Goal: Information Seeking & Learning: Learn about a topic

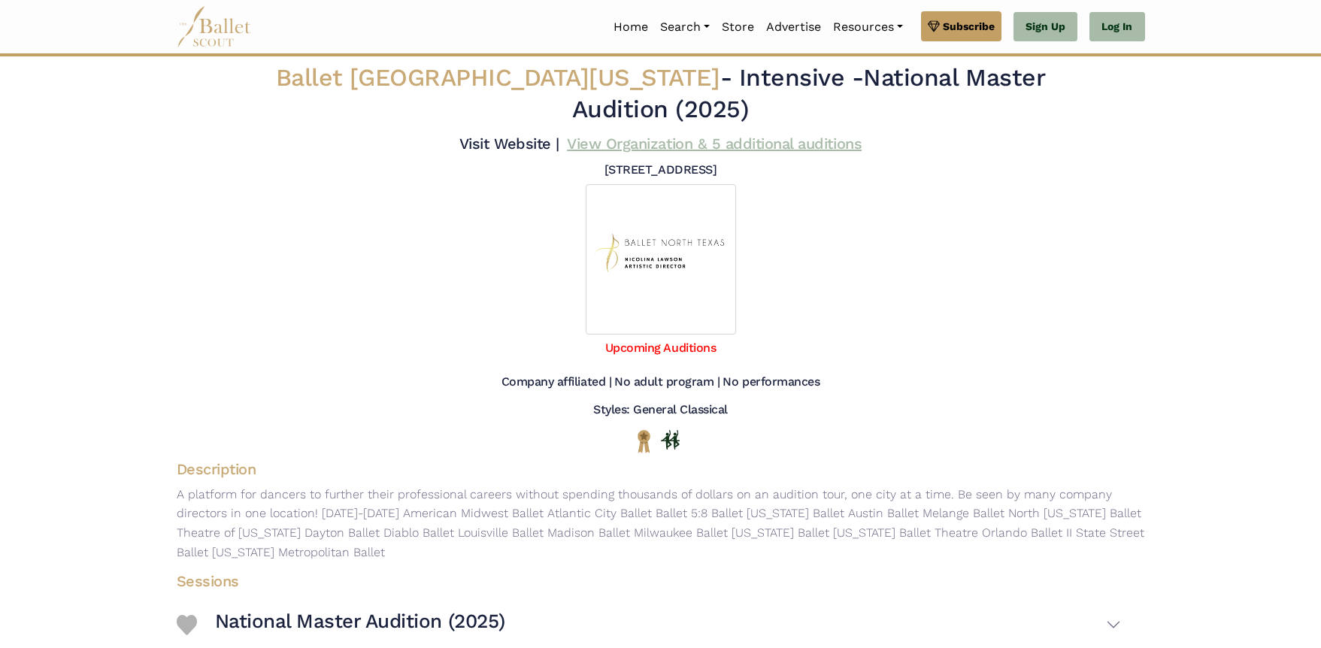
click at [638, 135] on link "View Organization & 5 additional auditions" at bounding box center [714, 144] width 295 height 18
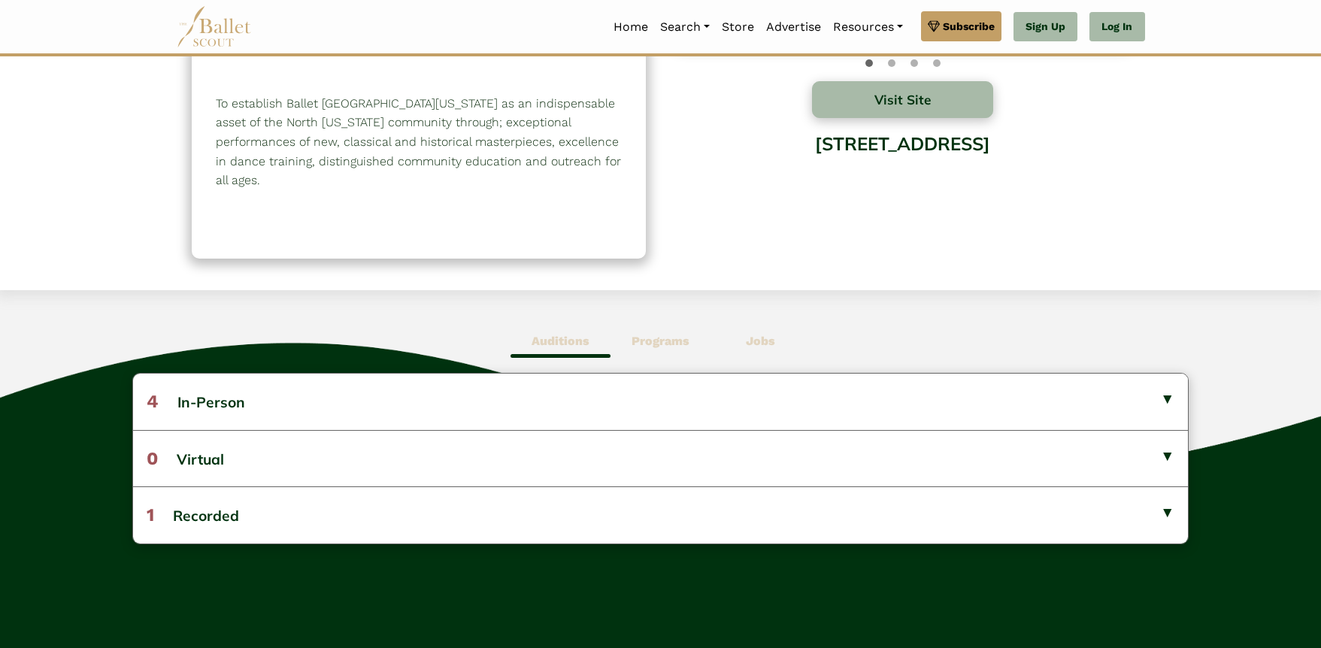
scroll to position [96, 0]
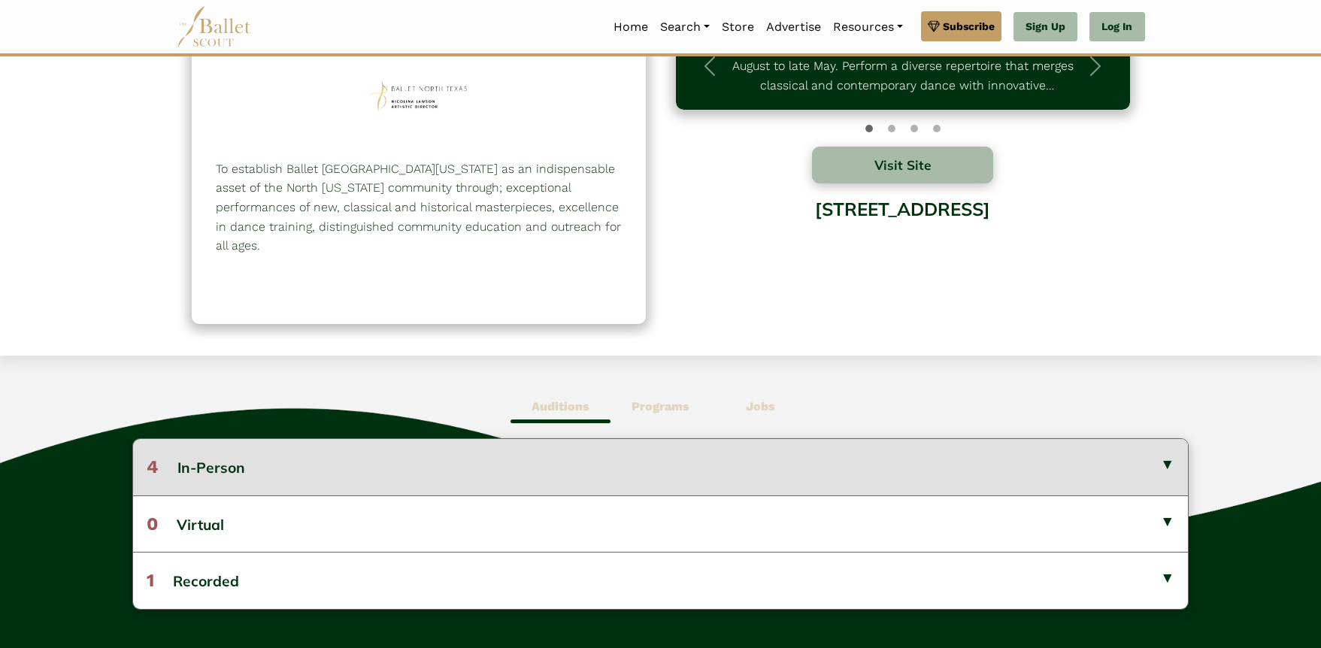
click at [309, 470] on button "4 In-Person" at bounding box center [661, 467] width 1056 height 56
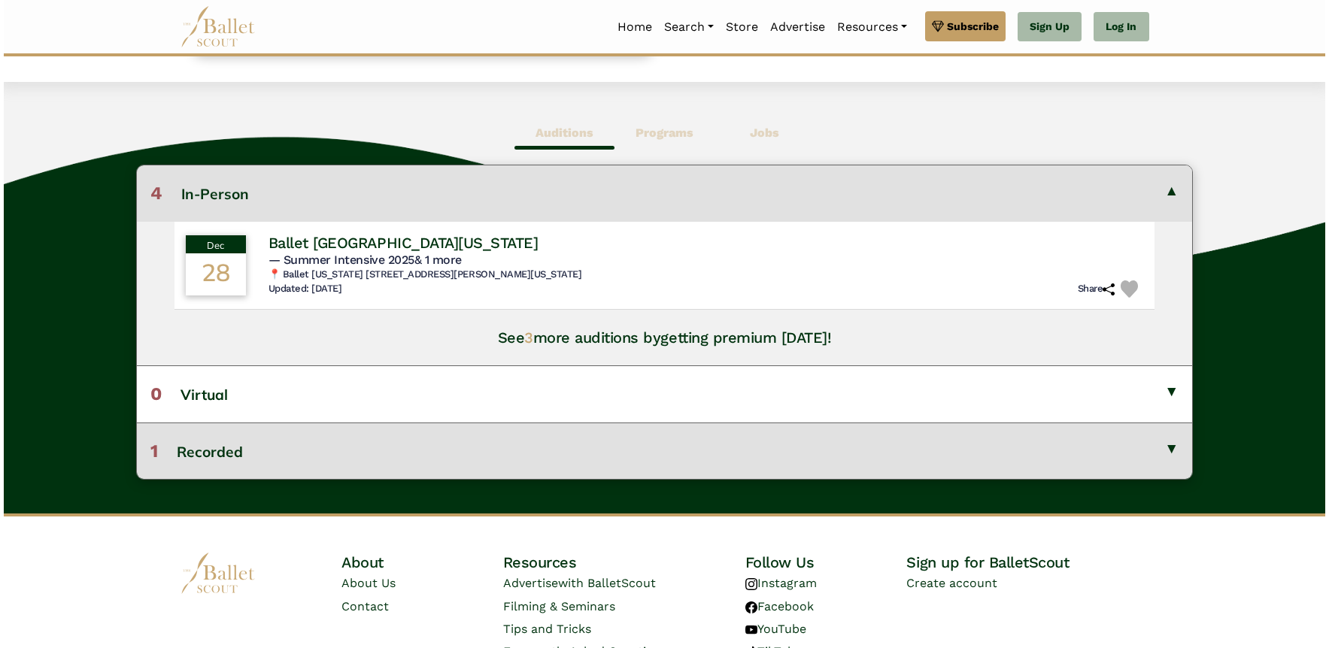
scroll to position [300, 0]
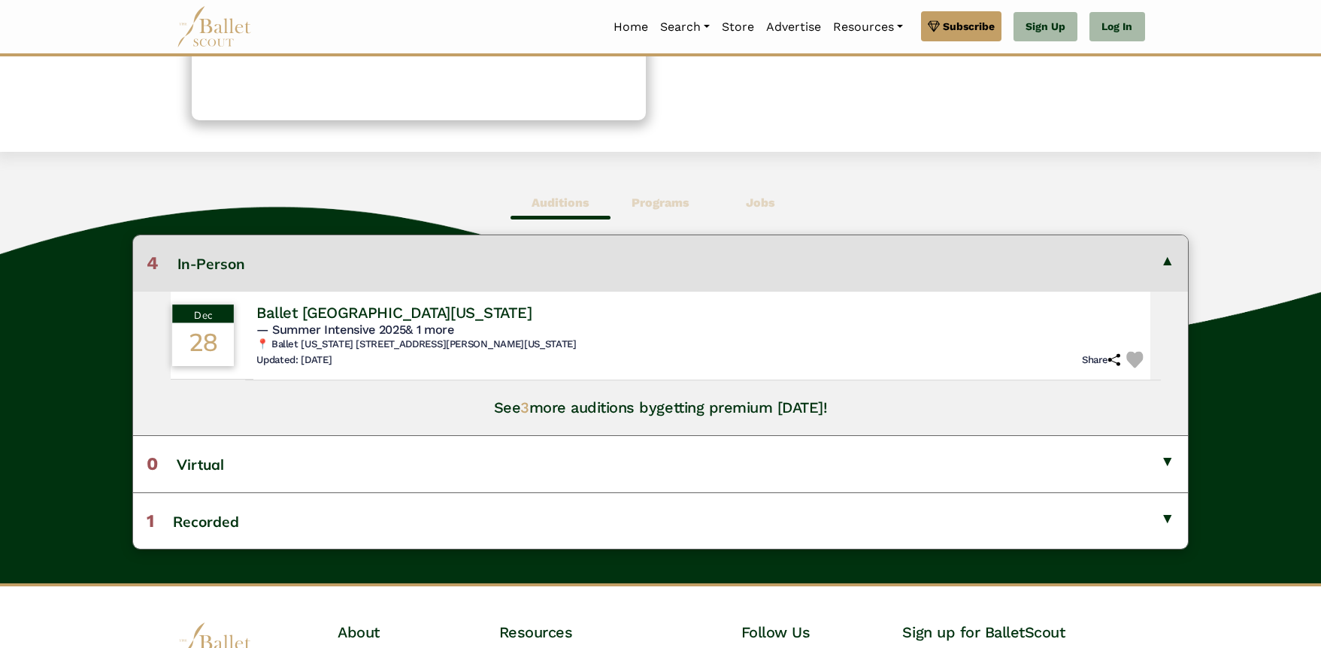
click at [308, 310] on h4 "Ballet [GEOGRAPHIC_DATA][US_STATE]" at bounding box center [393, 312] width 275 height 20
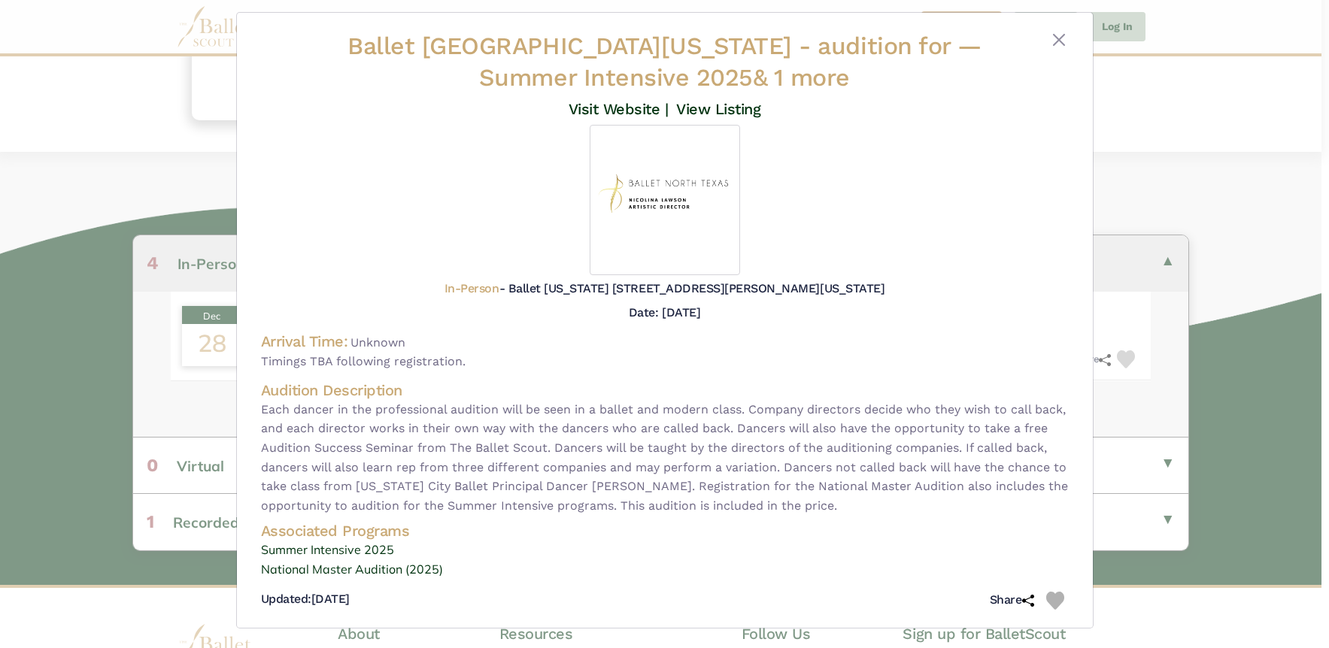
scroll to position [11, 0]
click at [614, 111] on link "Visit Website |" at bounding box center [618, 107] width 100 height 18
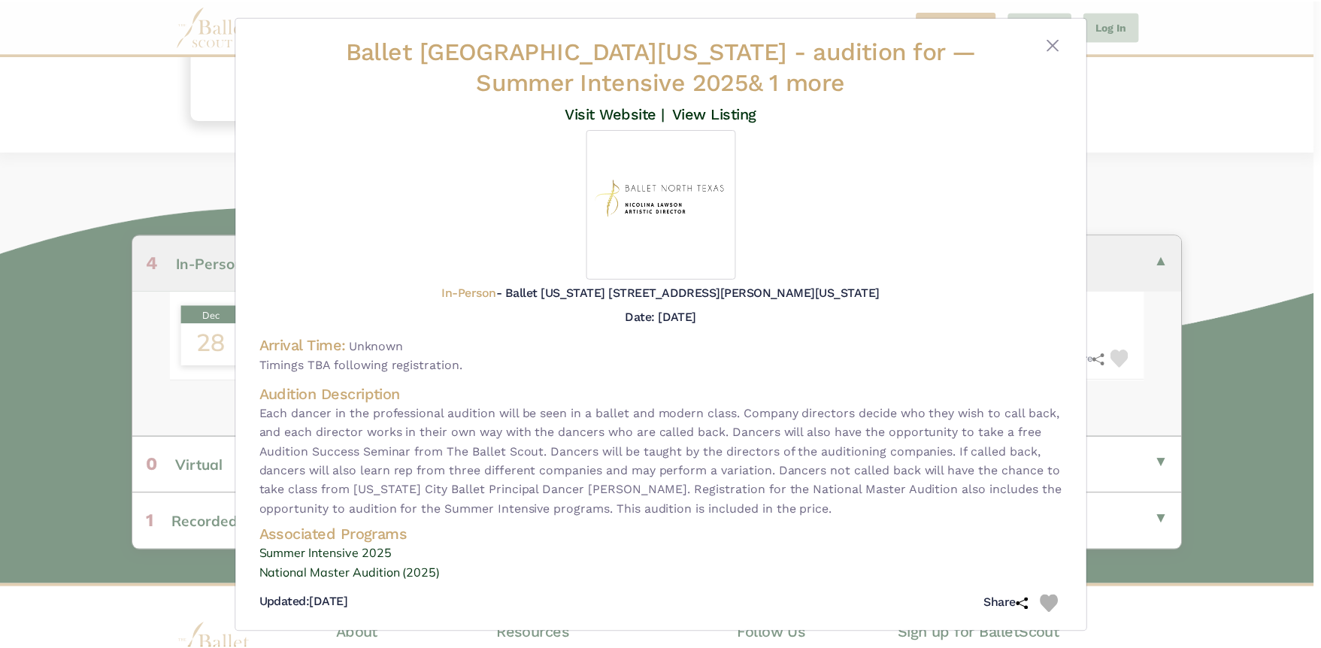
scroll to position [0, 0]
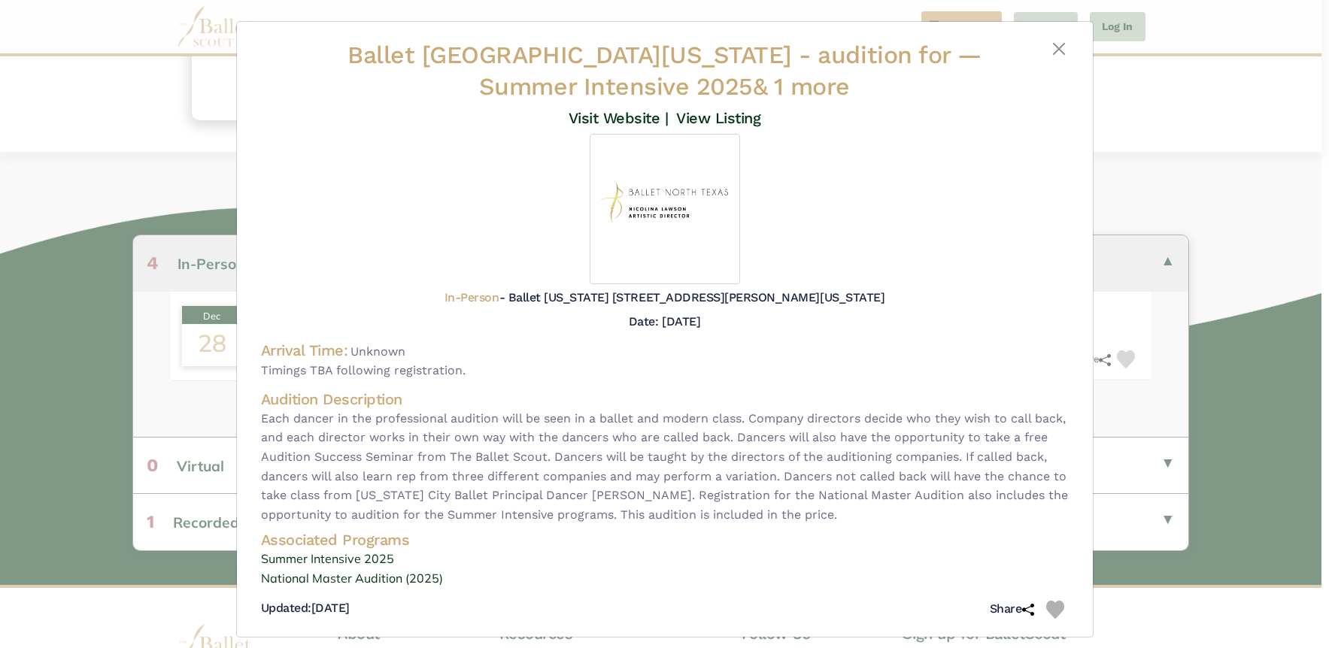
click at [86, 32] on div "Ballet North Texas - audition for — Summer Intensive 2025 & 1 more Visit Websit…" at bounding box center [664, 324] width 1329 height 648
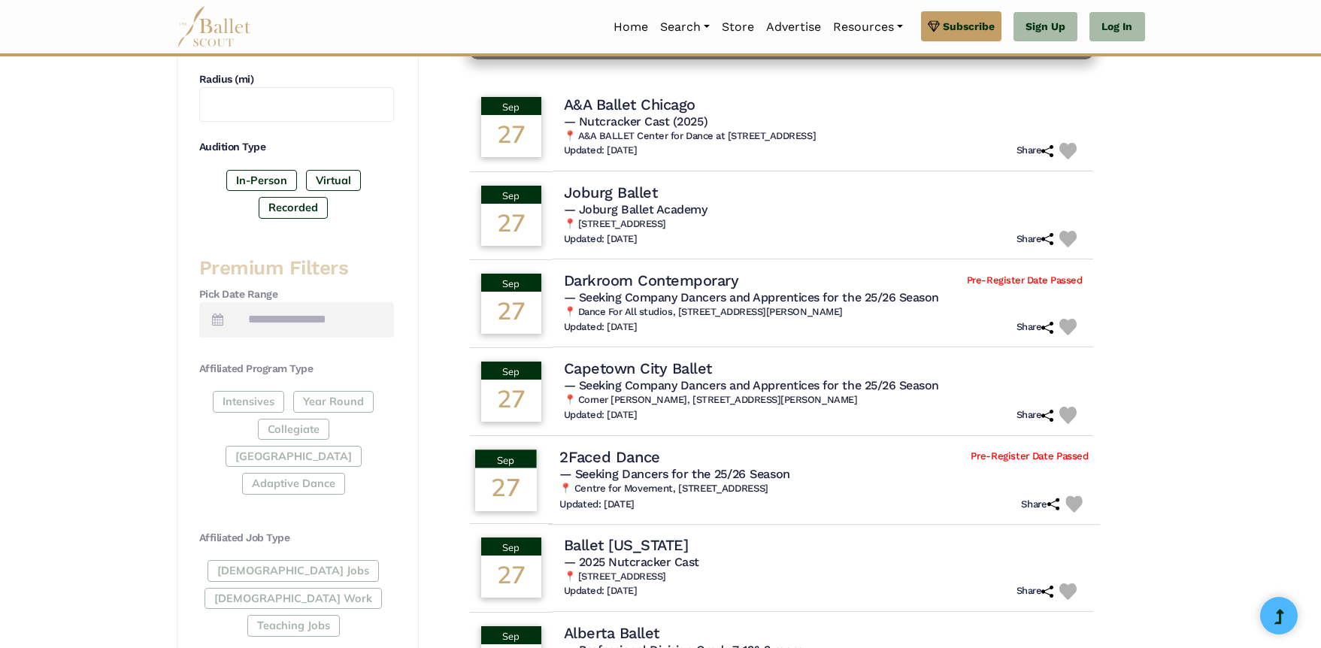
scroll to position [453, 0]
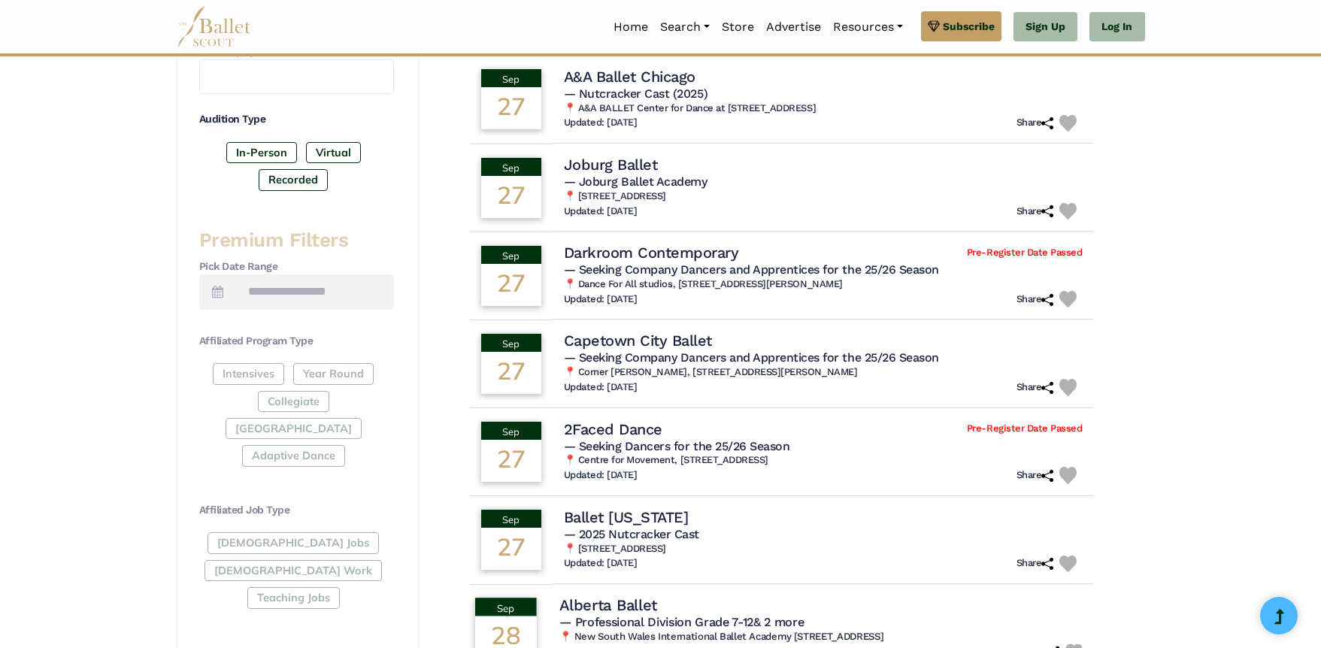
click at [614, 601] on h4 "Alberta Ballet" at bounding box center [608, 605] width 98 height 20
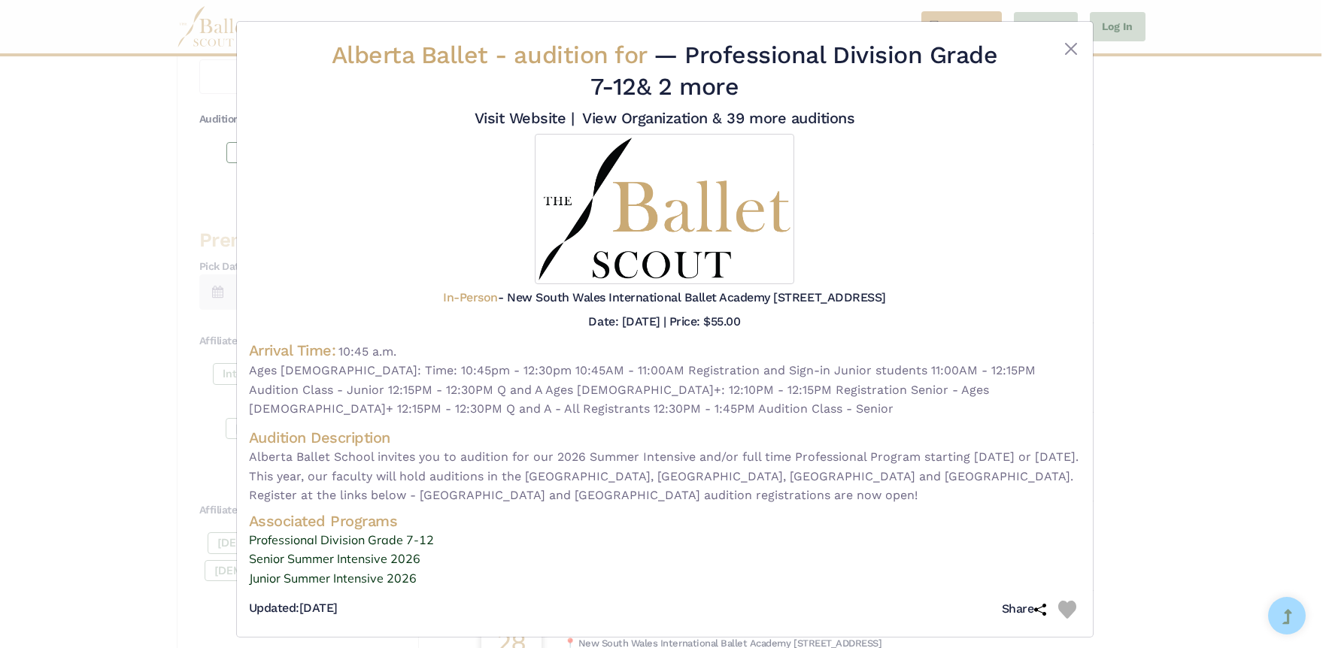
click at [141, 34] on div "Alberta Ballet - audition for — Professional Division Grade 7-12 & 2 more Visit…" at bounding box center [664, 324] width 1329 height 648
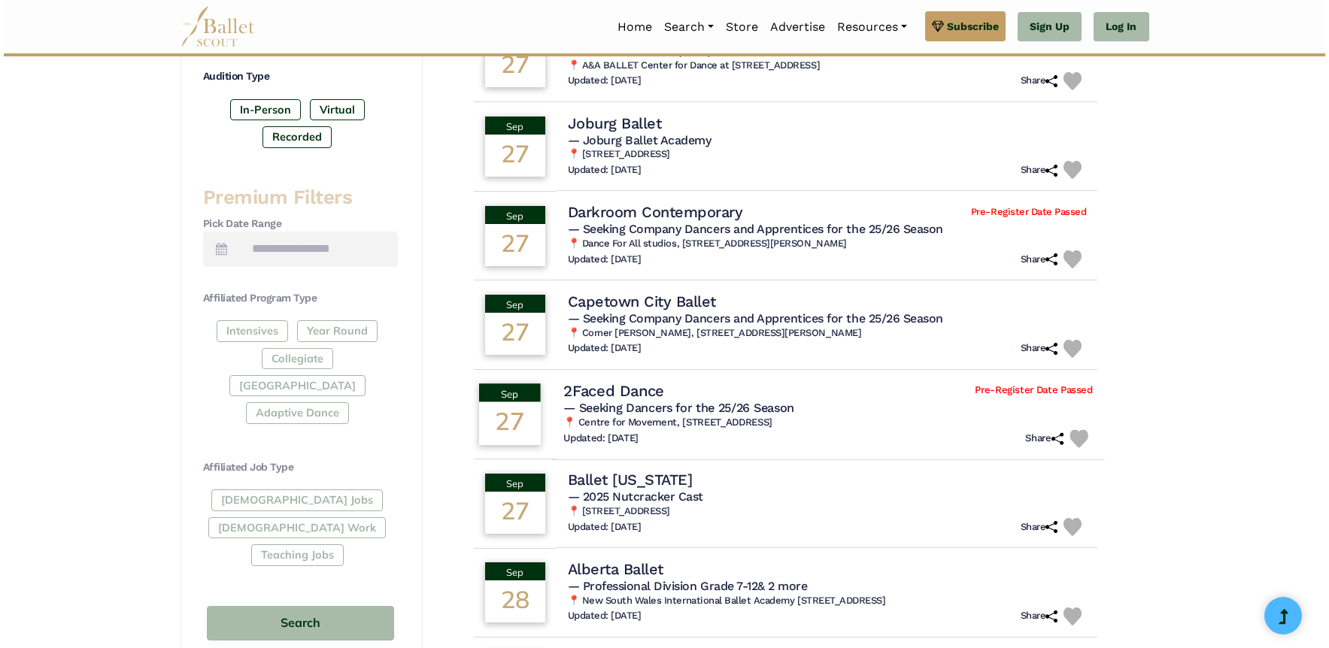
scroll to position [594, 0]
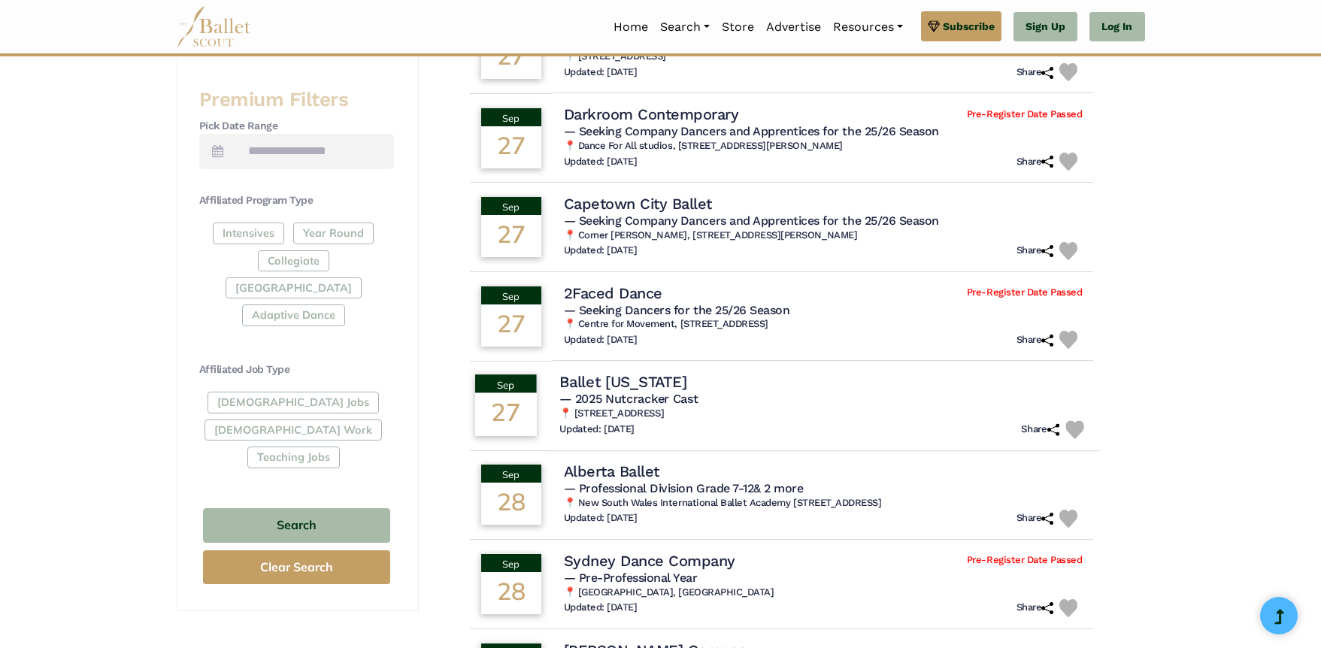
click at [633, 382] on h4 "Ballet [US_STATE]" at bounding box center [622, 382] width 127 height 20
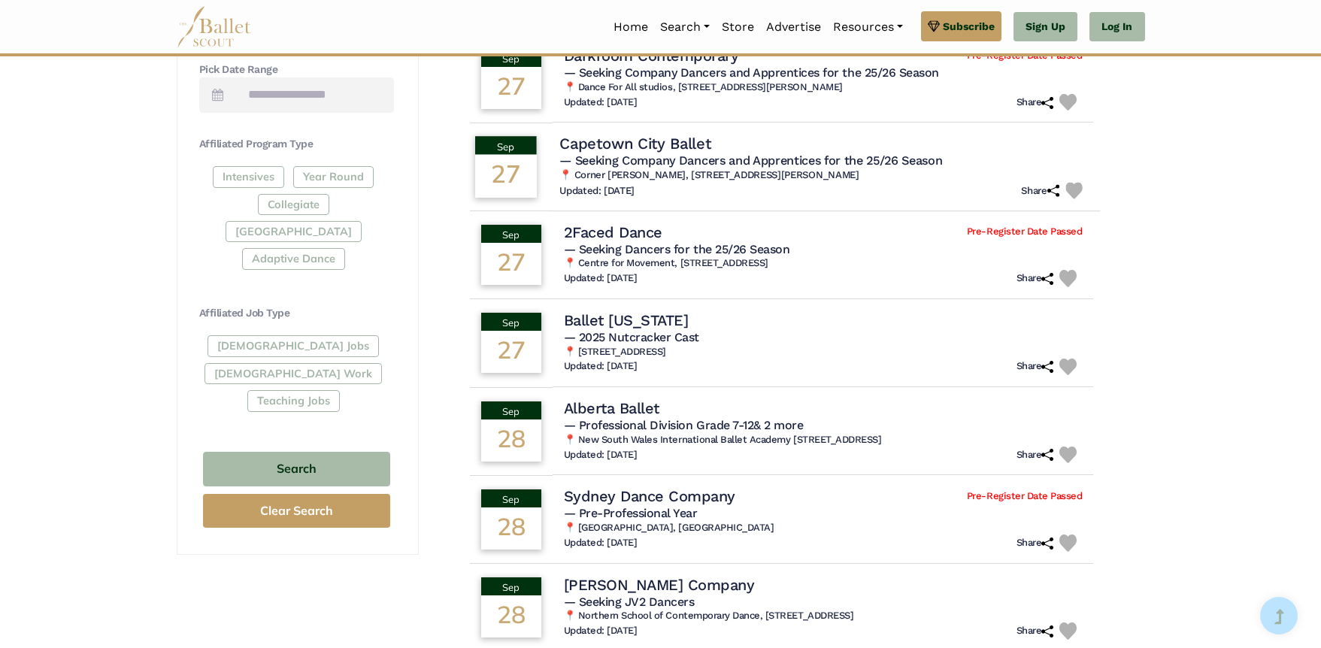
scroll to position [826, 0]
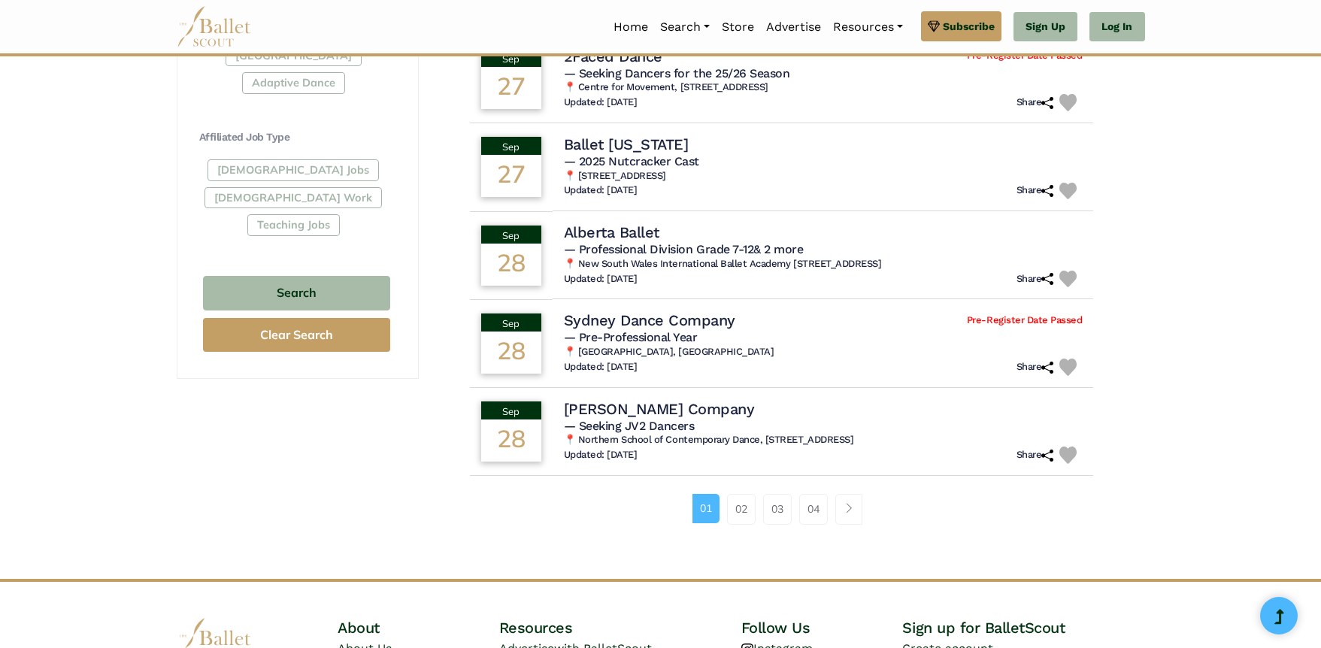
click at [723, 508] on li "01" at bounding box center [709, 509] width 35 height 30
click at [729, 510] on link "02" at bounding box center [741, 509] width 29 height 30
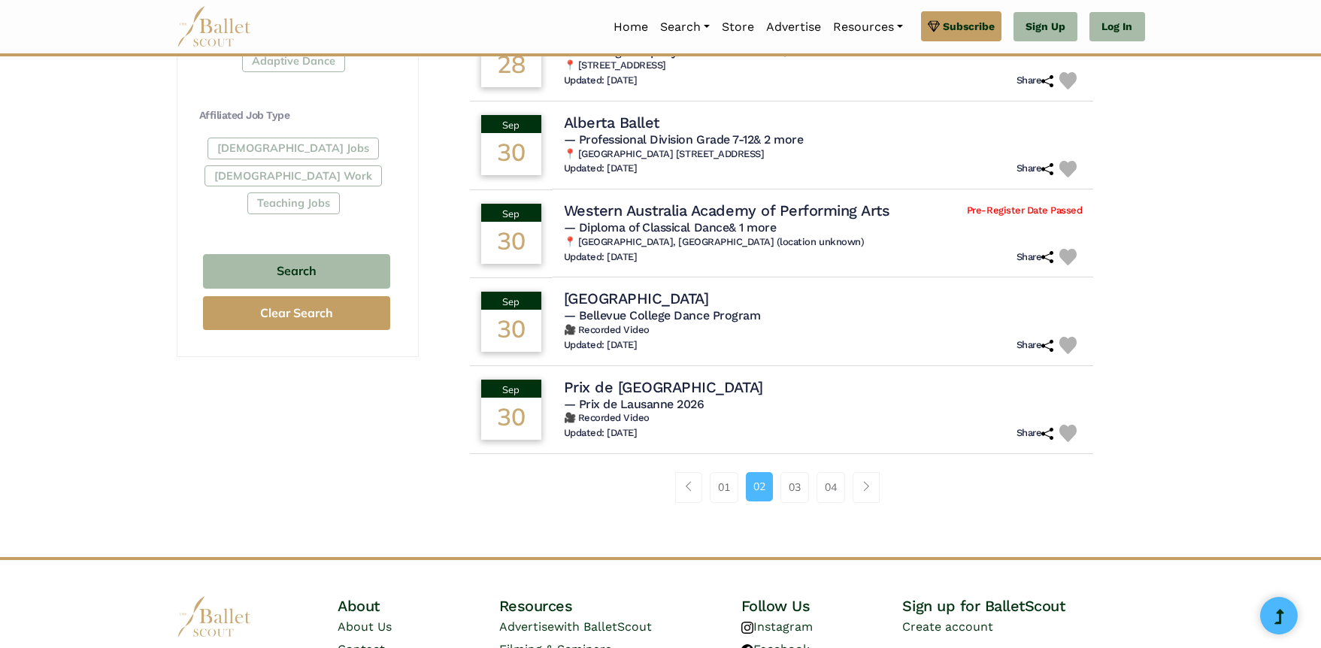
scroll to position [934, 0]
